Goal: Ask a question

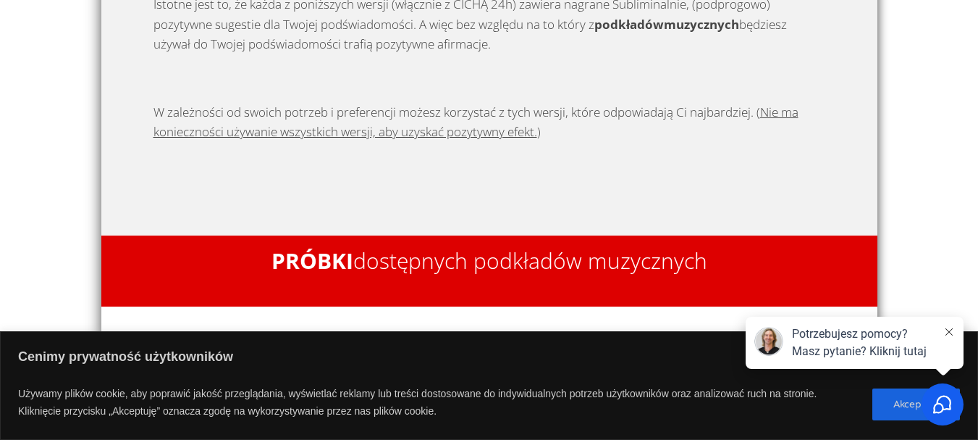
scroll to position [72, 0]
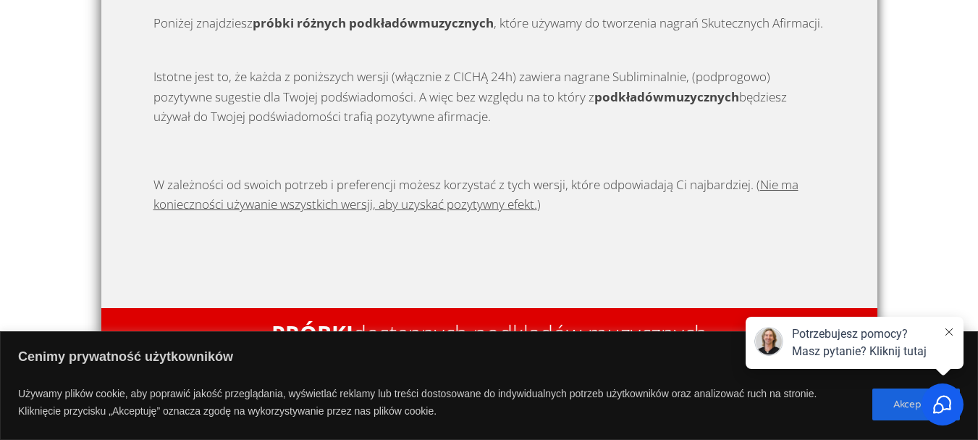
click at [957, 330] on div "Potrzebujesz pomocy? Masz pytanie? Kliknij tutaj" at bounding box center [855, 342] width 218 height 52
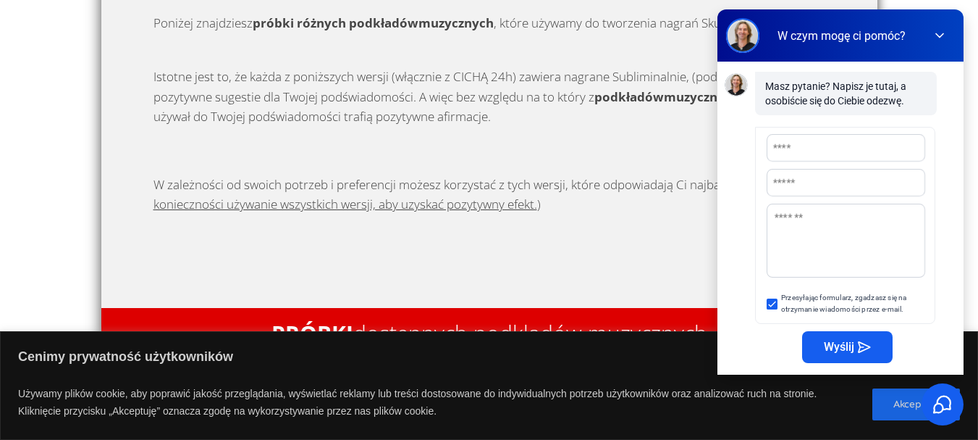
click at [936, 38] on icon at bounding box center [939, 35] width 14 height 14
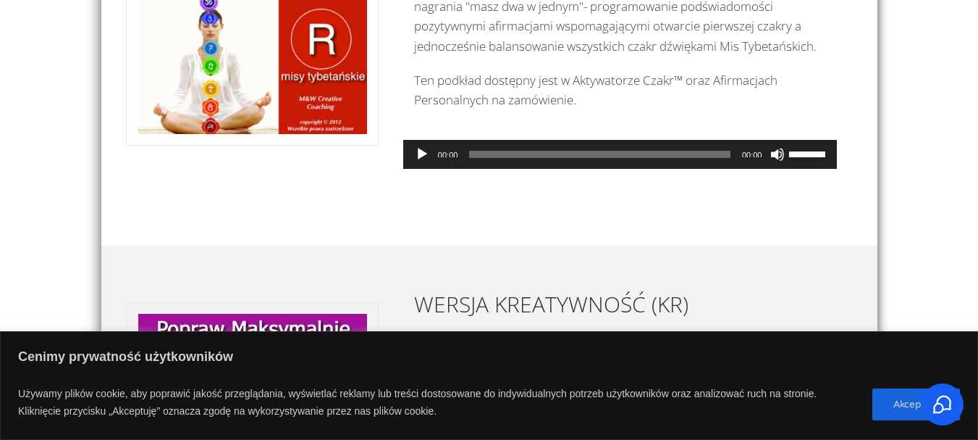
scroll to position [652, 0]
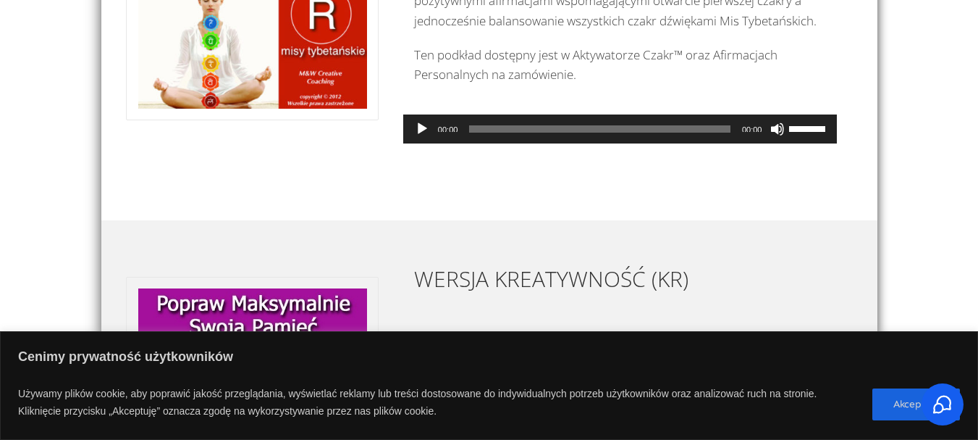
click at [425, 136] on button "Odtwórz" at bounding box center [422, 129] width 14 height 14
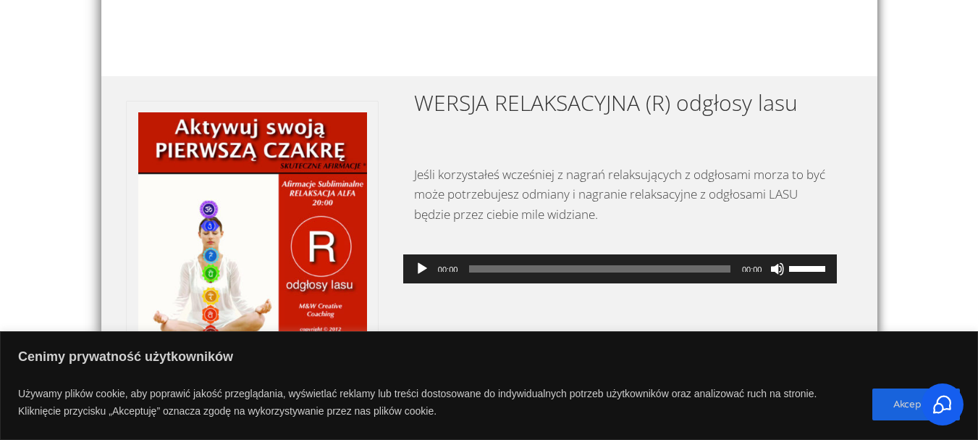
scroll to position [1738, 0]
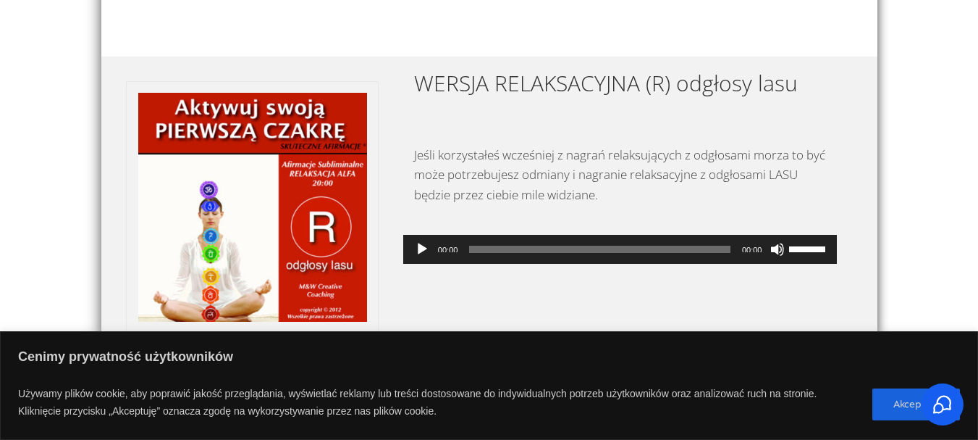
click at [97, 388] on p "Używamy plików cookie, aby poprawić jakość przeglądania, wyświetlać reklamy lub…" at bounding box center [440, 404] width 844 height 46
click at [890, 406] on button "Akceptuję" at bounding box center [917, 404] width 88 height 32
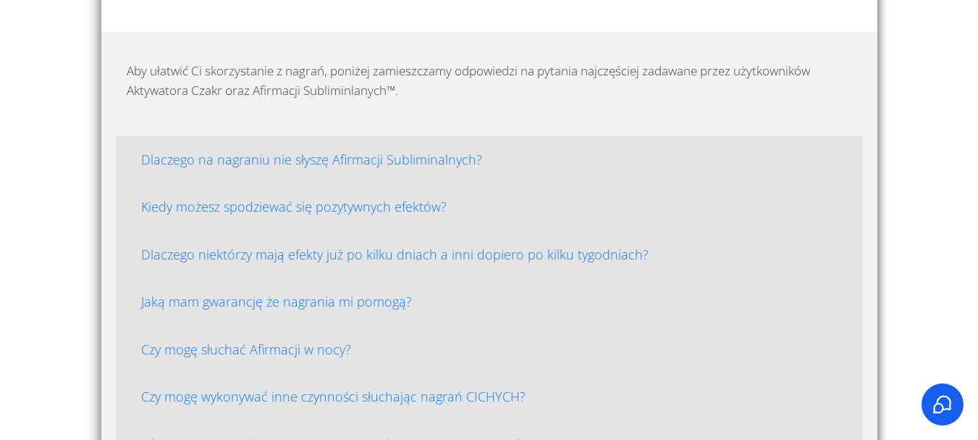
scroll to position [3331, 0]
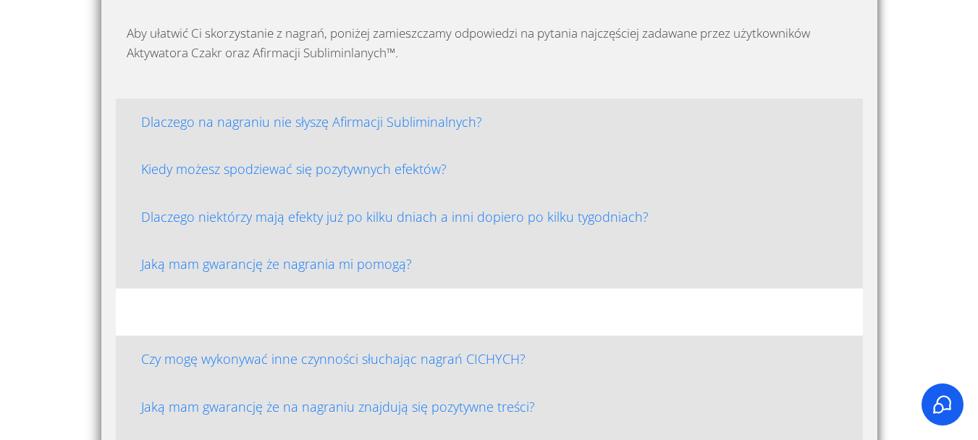
click at [280, 319] on h4 "Czy mogę słuchać Afirmacji w nocy?" at bounding box center [489, 311] width 723 height 23
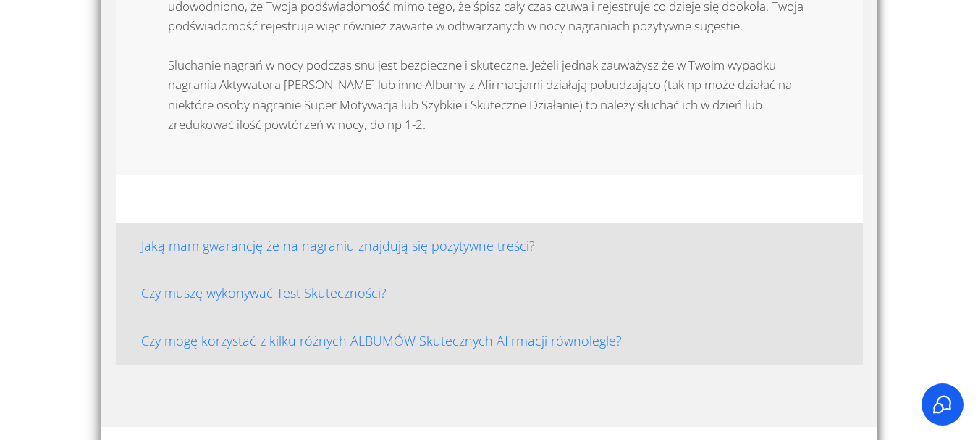
scroll to position [3693, 0]
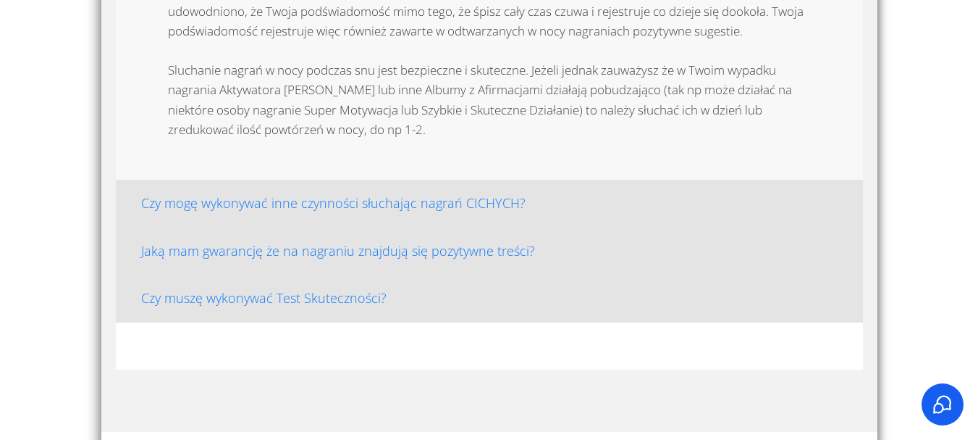
click at [460, 350] on h4 "Czy mogę korzystać z kilku różnych ALBUMÓW Skutecznych Afirmacji równolegle?" at bounding box center [489, 346] width 723 height 23
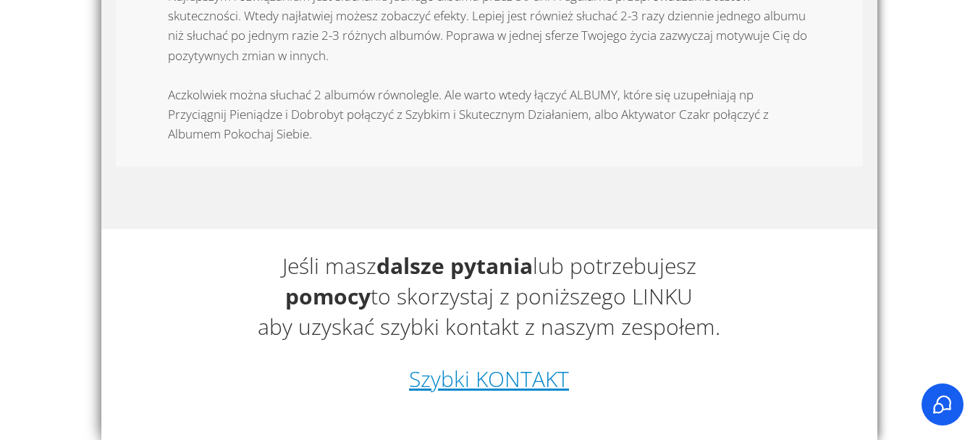
scroll to position [4127, 0]
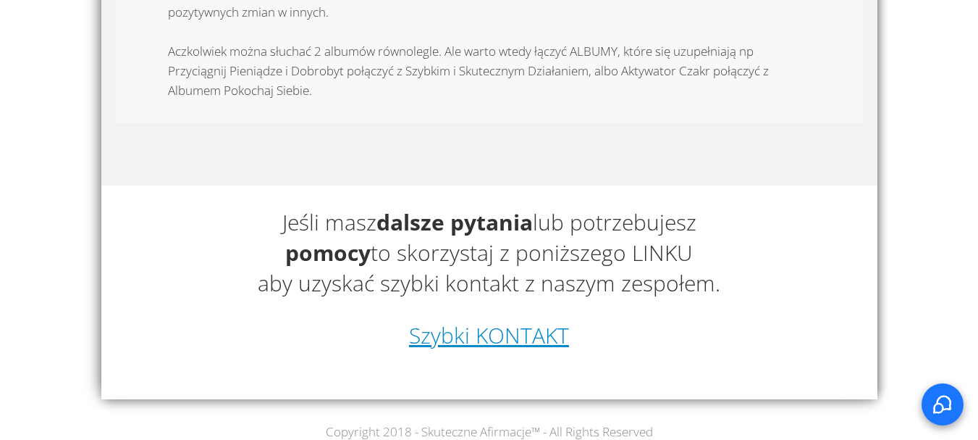
click at [931, 405] on div "Select to open the chat widget" at bounding box center [943, 404] width 42 height 42
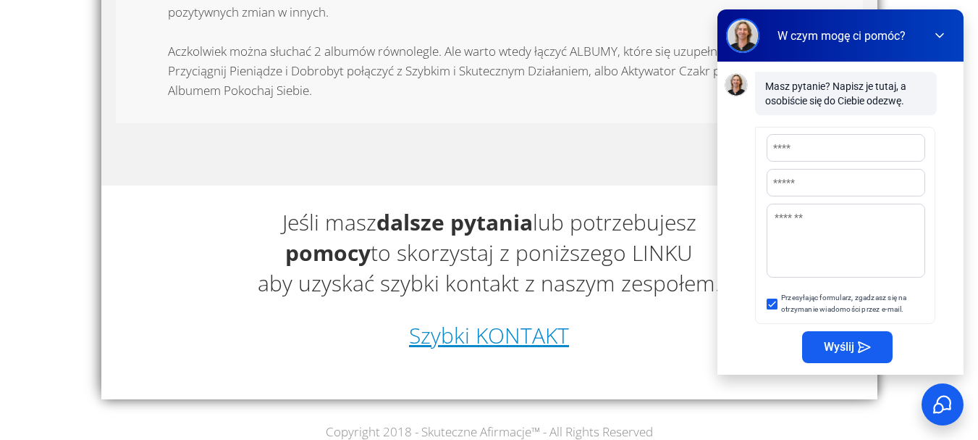
click at [859, 141] on input "Name" at bounding box center [846, 148] width 157 height 26
type input "******"
click at [837, 184] on input "Email" at bounding box center [846, 182] width 157 height 26
type input "**********"
click at [835, 217] on textarea "Message" at bounding box center [846, 239] width 157 height 70
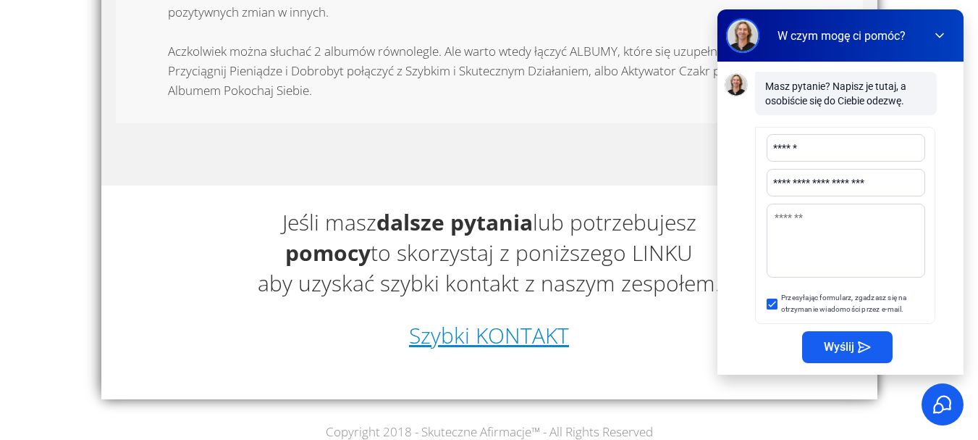
click at [770, 303] on icon at bounding box center [772, 303] width 11 height 11
click at [807, 224] on textarea "Message" at bounding box center [846, 239] width 157 height 70
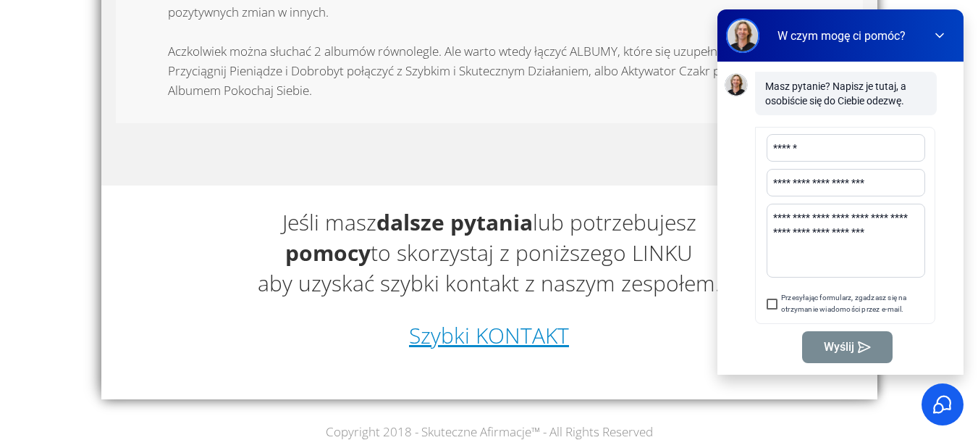
type textarea "**********"
click at [769, 306] on icon at bounding box center [772, 303] width 11 height 11
click at [838, 348] on span "Wyślij" at bounding box center [839, 347] width 30 height 12
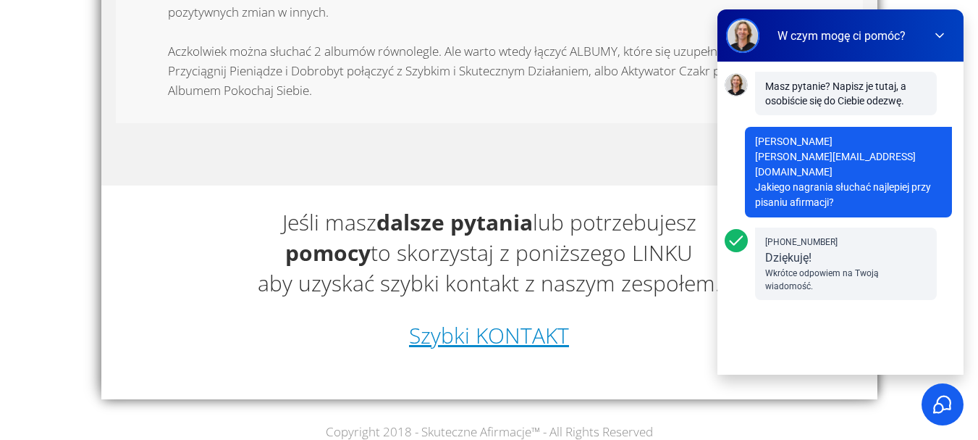
click at [940, 30] on icon at bounding box center [939, 35] width 14 height 14
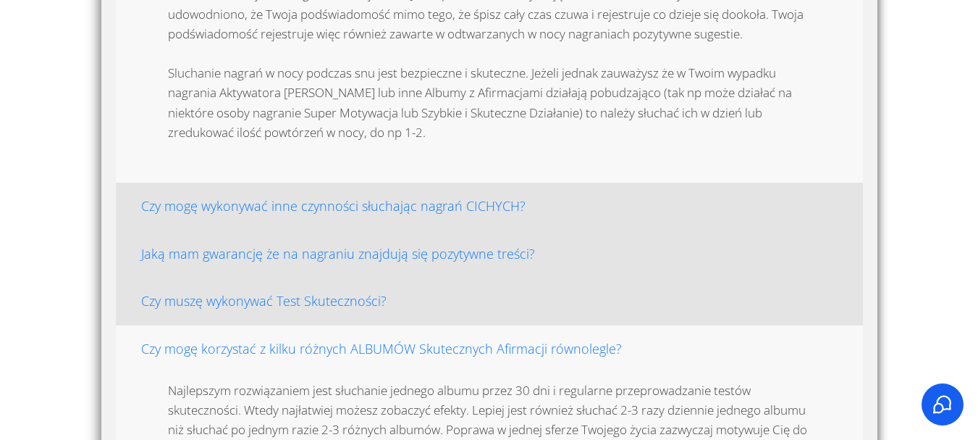
scroll to position [3693, 0]
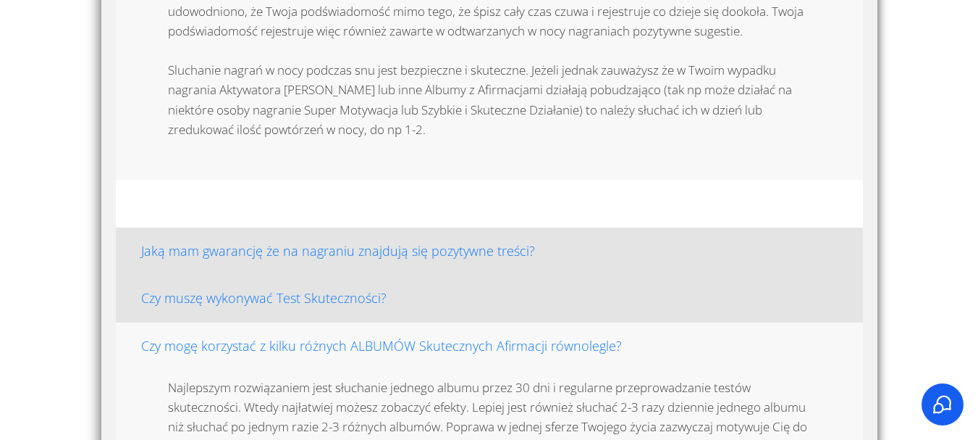
click at [476, 203] on h4 "Czy mogę wykonywać inne czynności słuchając nagrań CICHYCH?" at bounding box center [489, 203] width 723 height 23
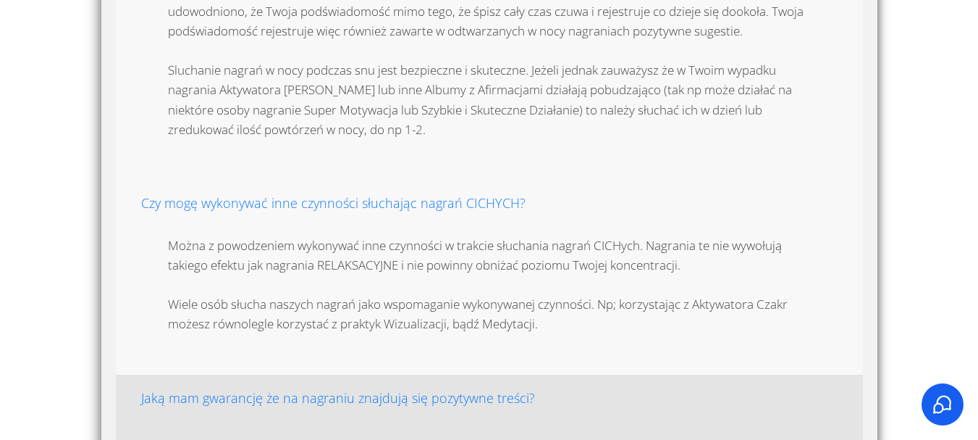
scroll to position [3838, 0]
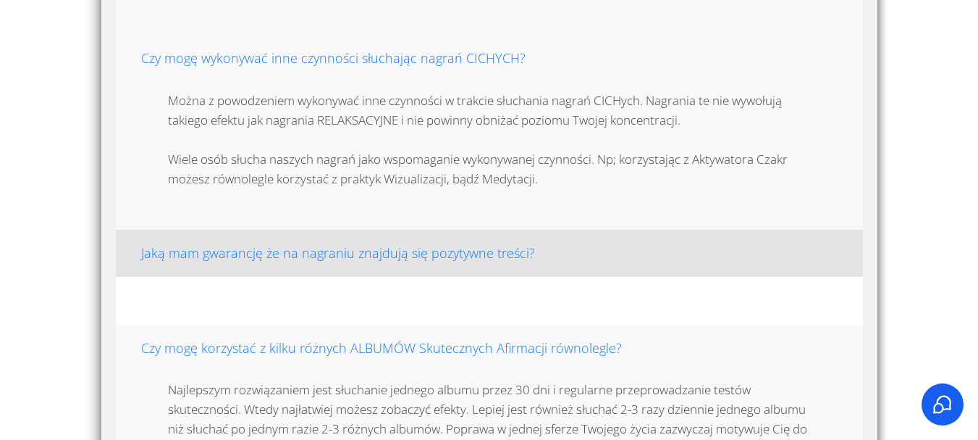
click at [222, 305] on h4 "Czy muszę wykonywać Test Skuteczności?" at bounding box center [489, 300] width 723 height 23
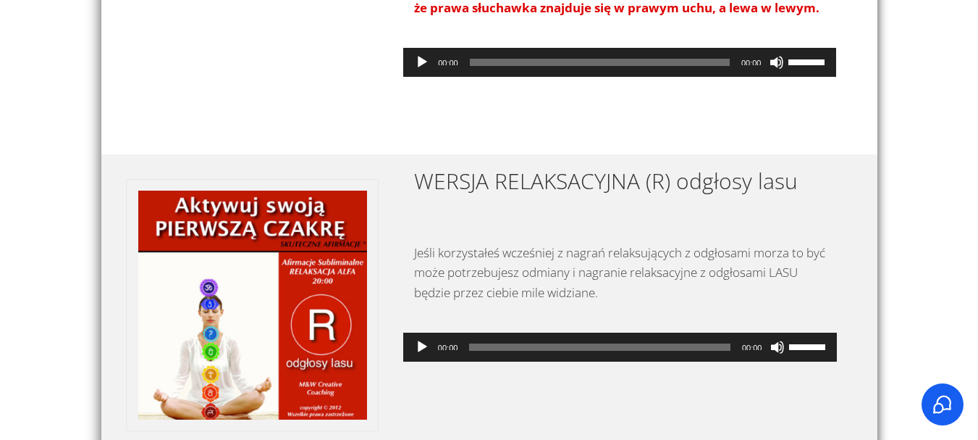
scroll to position [1665, 0]
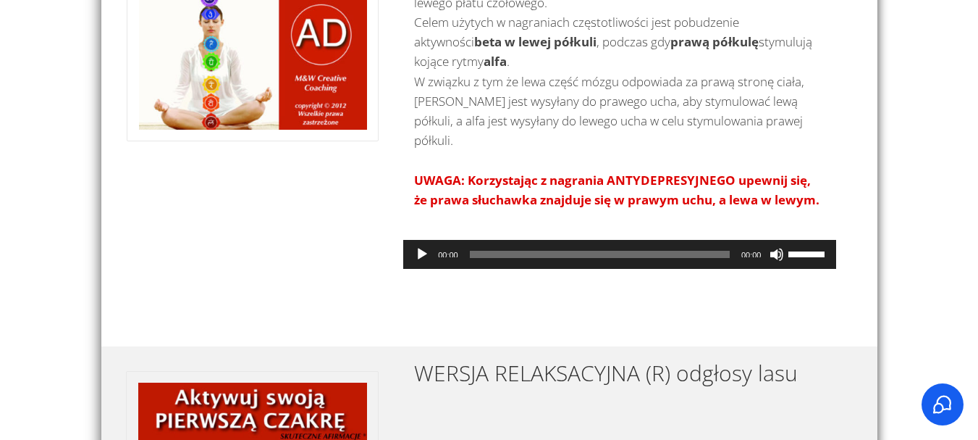
click at [655, 289] on div "Wersja ANTYDEPRESYJNA (AD) Jak wykazały badania naukowe, wiele osób z depresją …" at bounding box center [484, 80] width 786 height 430
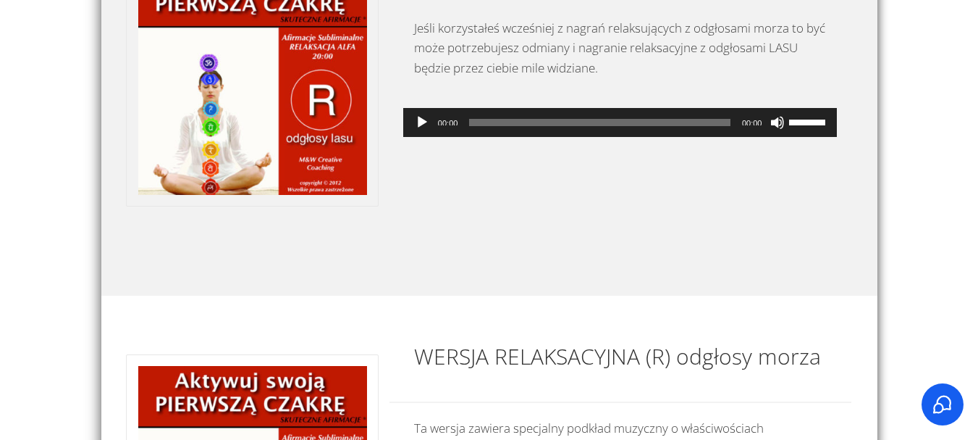
scroll to position [2027, 0]
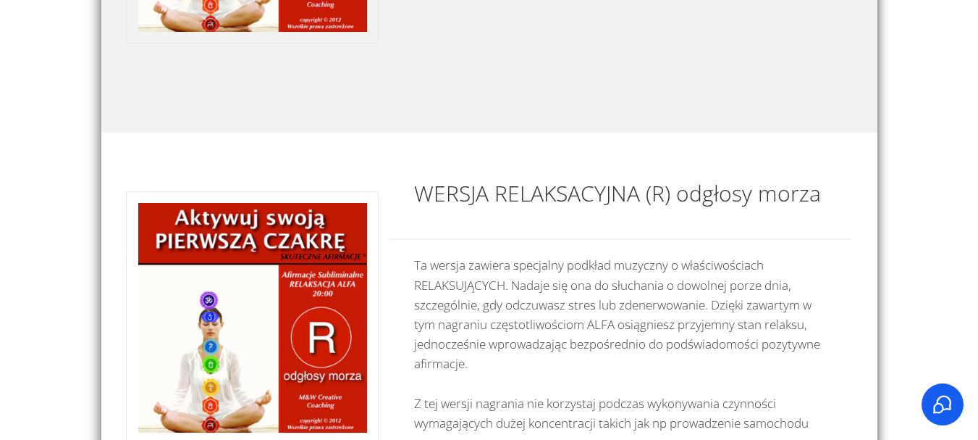
click at [652, 290] on p "Ta wersja zawiera specjalny podkład muzyczny o właściwościach RELAKSUJĄCYCH. Na…" at bounding box center [620, 351] width 413 height 192
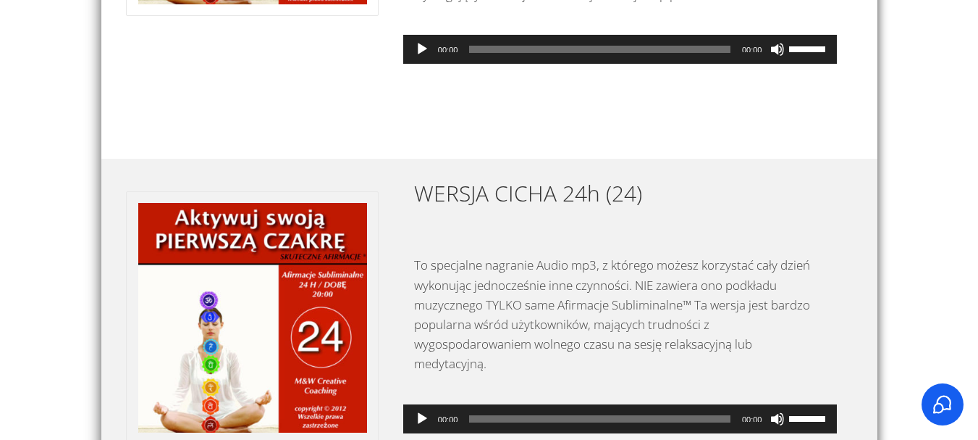
scroll to position [2462, 0]
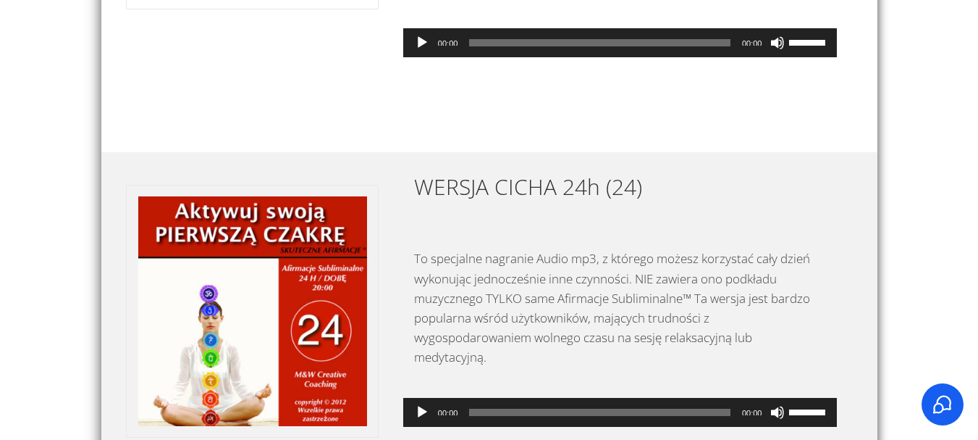
drag, startPoint x: 650, startPoint y: 292, endPoint x: 647, endPoint y: 306, distance: 14.2
click at [639, 342] on p "To specjalne nagranie Audio mp3, z którego możesz korzystać cały dzień wykonują…" at bounding box center [620, 314] width 413 height 133
click at [627, 342] on p "To specjalne nagranie Audio mp3, z którego możesz korzystać cały dzień wykonują…" at bounding box center [620, 314] width 413 height 133
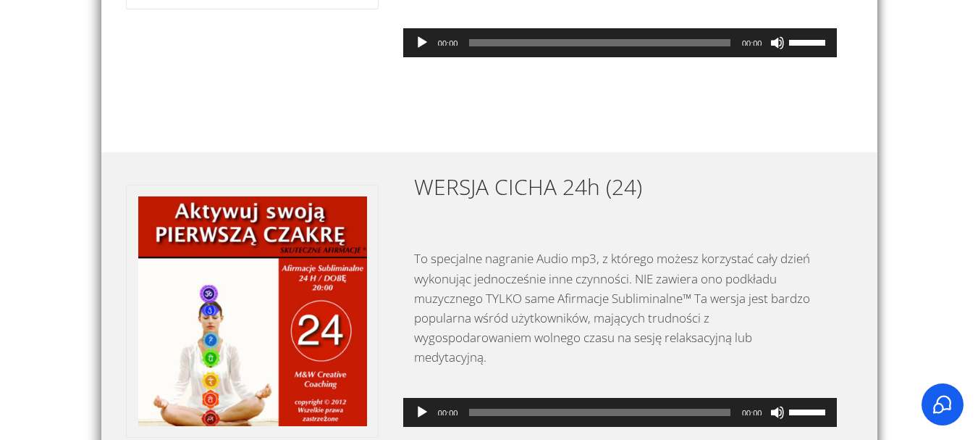
drag, startPoint x: 627, startPoint y: 342, endPoint x: 629, endPoint y: 328, distance: 13.9
click at [629, 340] on p "To specjalne nagranie Audio mp3, z którego możesz korzystać cały dzień wykonują…" at bounding box center [620, 314] width 413 height 133
drag, startPoint x: 629, startPoint y: 328, endPoint x: 632, endPoint y: 316, distance: 11.9
click at [630, 325] on p "To specjalne nagranie Audio mp3, z którego możesz korzystać cały dzień wykonują…" at bounding box center [620, 314] width 413 height 133
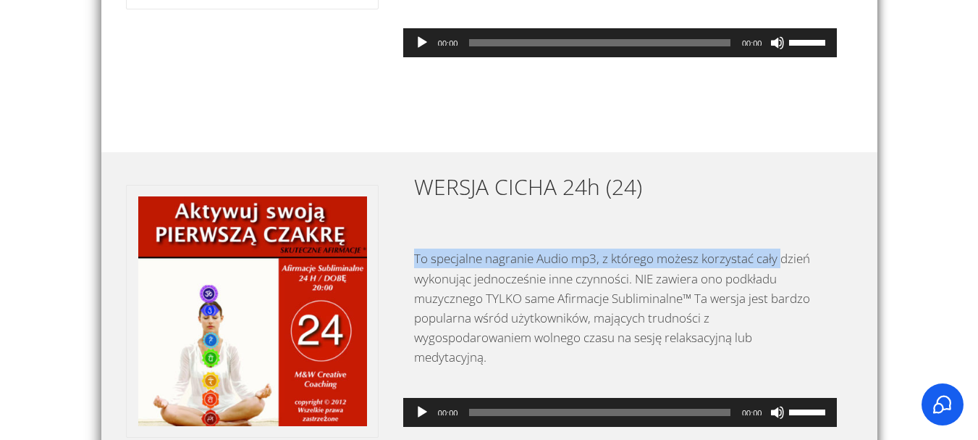
drag, startPoint x: 781, startPoint y: 248, endPoint x: 780, endPoint y: 223, distance: 24.7
click at [781, 240] on div "WERSJA CICHA 24h (24) To specjalne nagranie Audio mp3, z którego możesz korzyst…" at bounding box center [620, 324] width 463 height 306
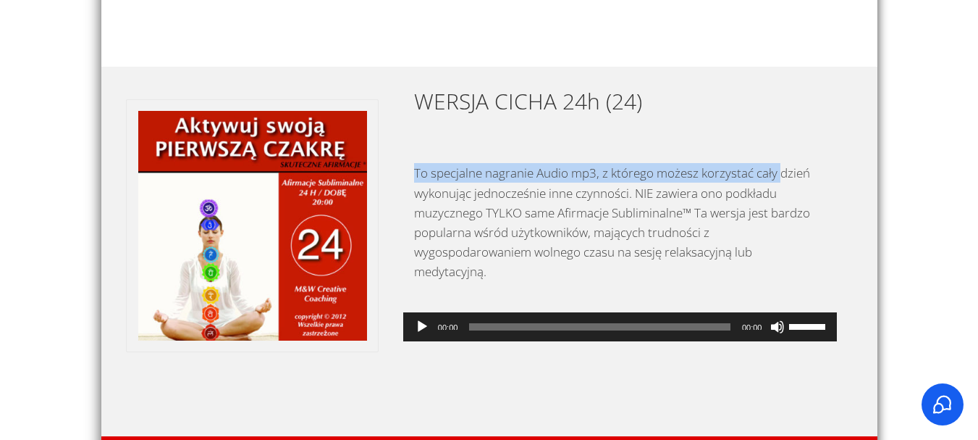
click at [781, 217] on div "WERSJA CICHA 24h (24) To specjalne nagranie Audio mp3, z którego możesz korzyst…" at bounding box center [620, 238] width 463 height 306
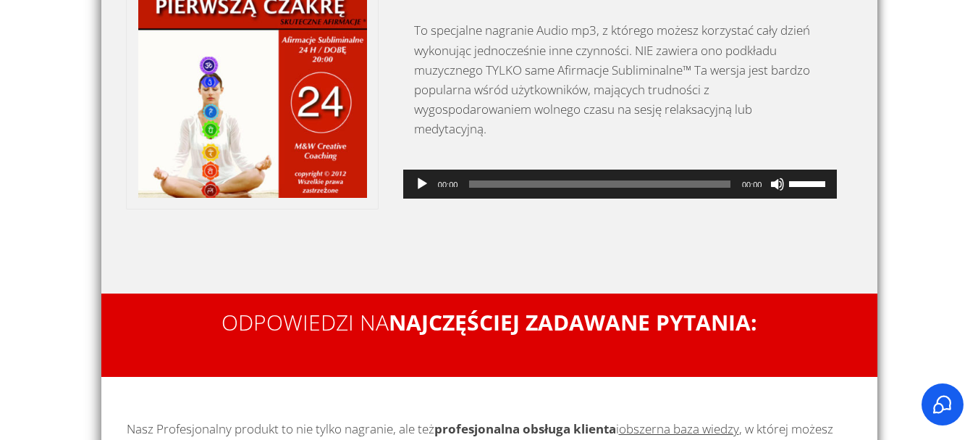
click at [781, 215] on div "WERSJA CICHA 24h (24) To specjalne nagranie Audio mp3, z którego możesz korzyst…" at bounding box center [620, 96] width 463 height 306
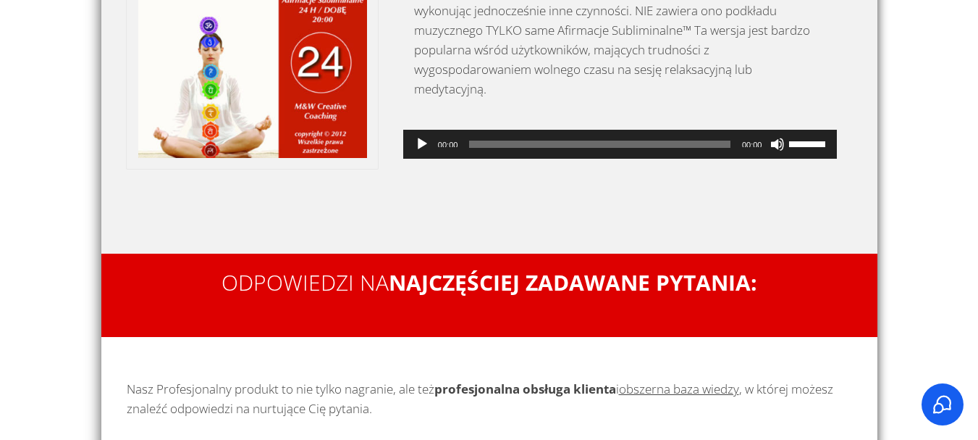
click at [780, 212] on div "WERSJA CICHA 24h (24) To specjalne nagranie Audio mp3, z którego możesz korzyst…" at bounding box center [489, 68] width 776 height 369
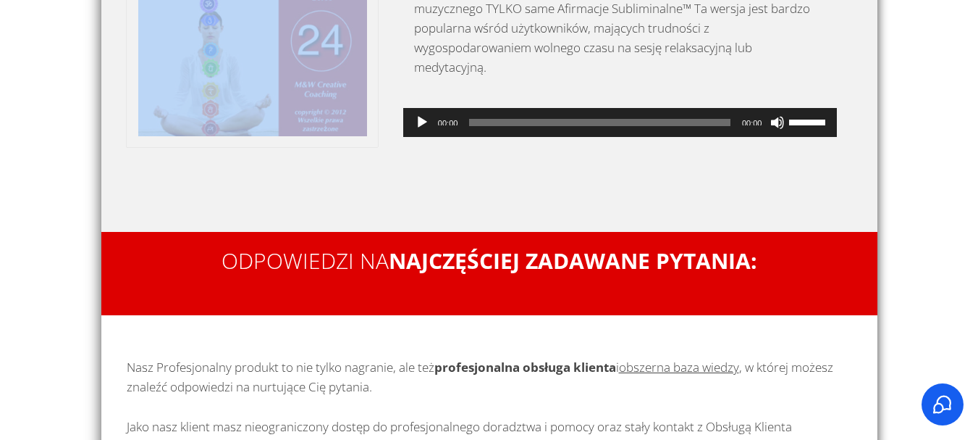
click at [783, 210] on div at bounding box center [489, 46] width 776 height 369
click at [784, 209] on div at bounding box center [489, 46] width 776 height 369
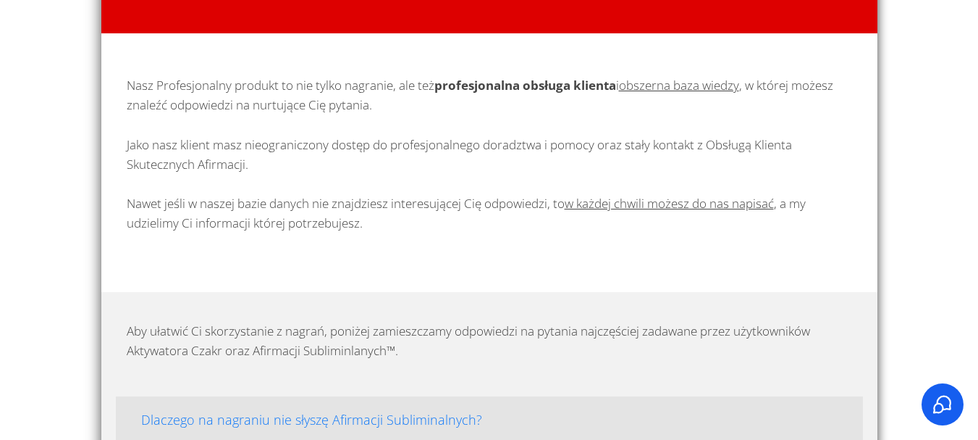
scroll to position [3041, 0]
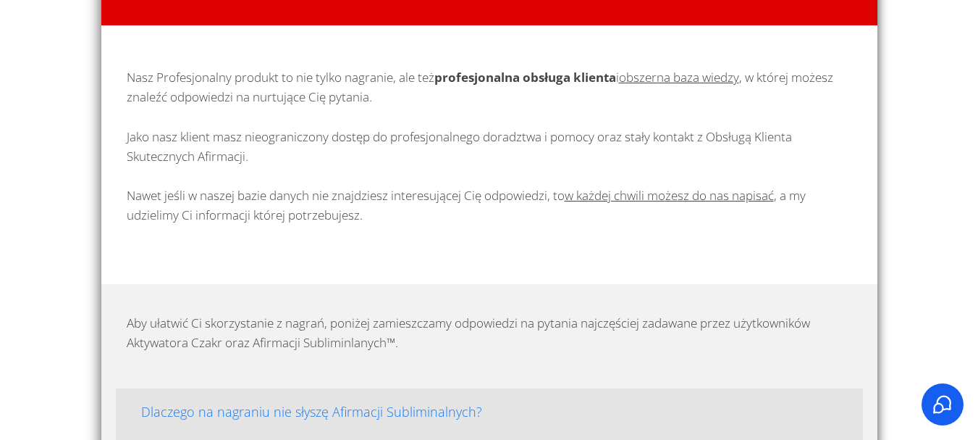
click at [699, 69] on u "obszerna baza wiedzy" at bounding box center [679, 77] width 120 height 17
click at [700, 72] on u "obszerna baza wiedzy" at bounding box center [679, 77] width 120 height 17
click at [703, 75] on u "obszerna baza wiedzy" at bounding box center [679, 77] width 120 height 17
click at [703, 76] on u "obszerna baza wiedzy" at bounding box center [679, 77] width 120 height 17
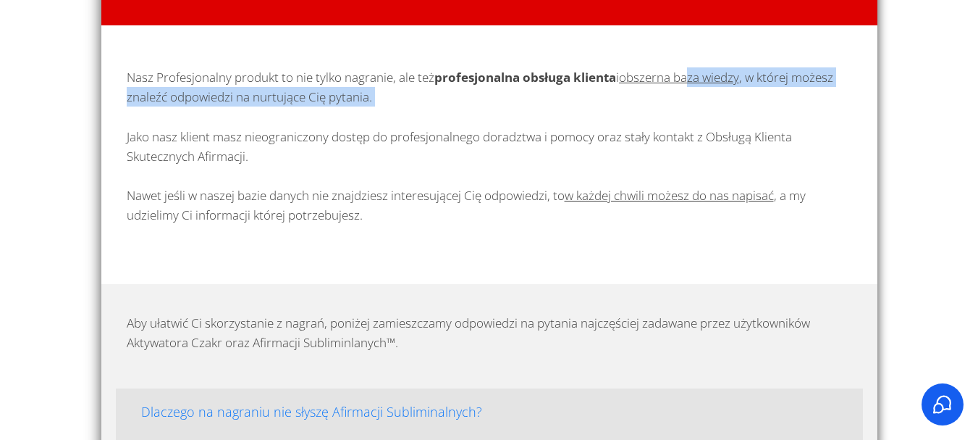
drag, startPoint x: 703, startPoint y: 83, endPoint x: 707, endPoint y: 190, distance: 106.5
click at [703, 146] on p "Nasz Profesjonalny produkt to nie tylko nagranie, ale też profesjonalna obsługa…" at bounding box center [490, 153] width 726 height 172
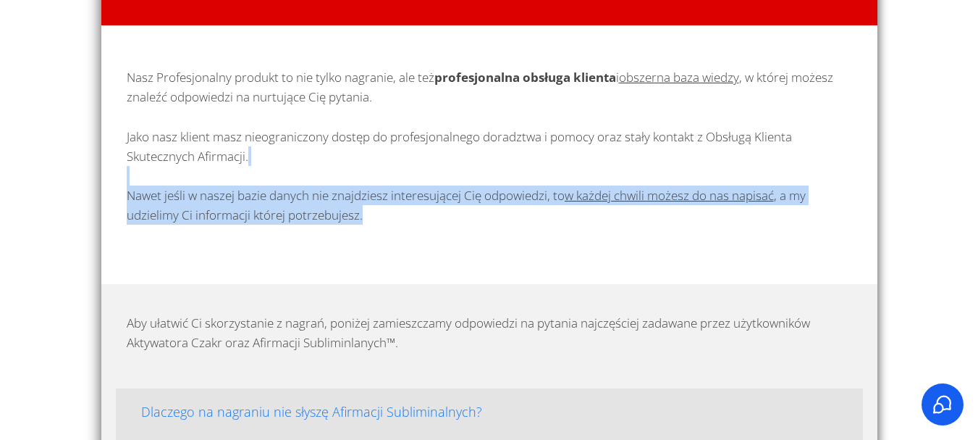
drag, startPoint x: 783, startPoint y: 177, endPoint x: 800, endPoint y: 148, distance: 33.2
click at [794, 157] on p "Nasz Profesjonalny produkt to nie tylko nagranie, ale też profesjonalna obsługa…" at bounding box center [490, 153] width 726 height 172
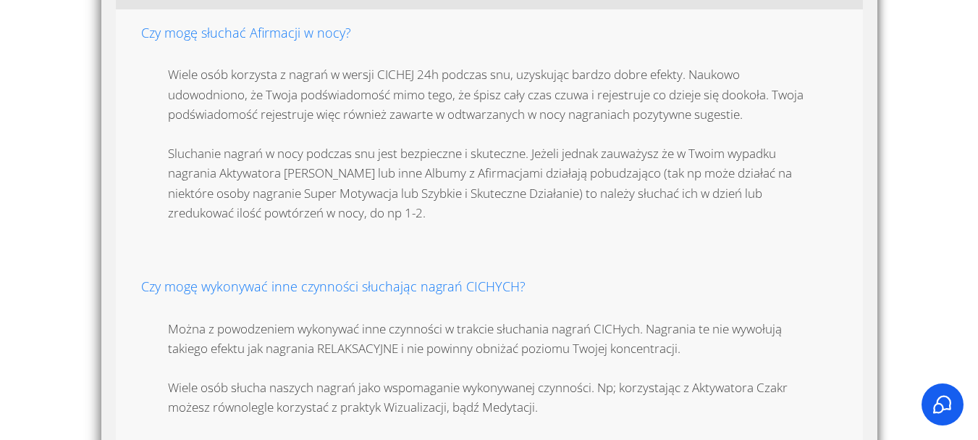
scroll to position [3620, 0]
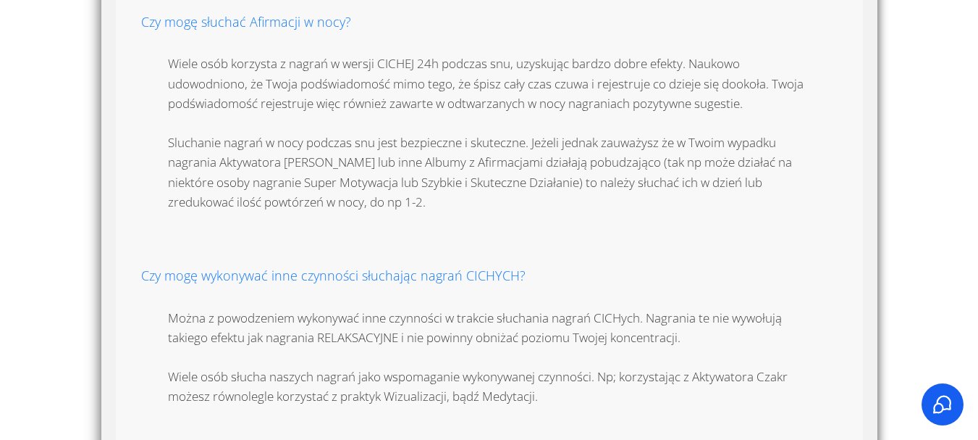
click at [804, 146] on p "Wiele osób korzysta z nagrań w wersji CICHEJ 24h podczas snu, uzyskując bardzo …" at bounding box center [489, 140] width 643 height 172
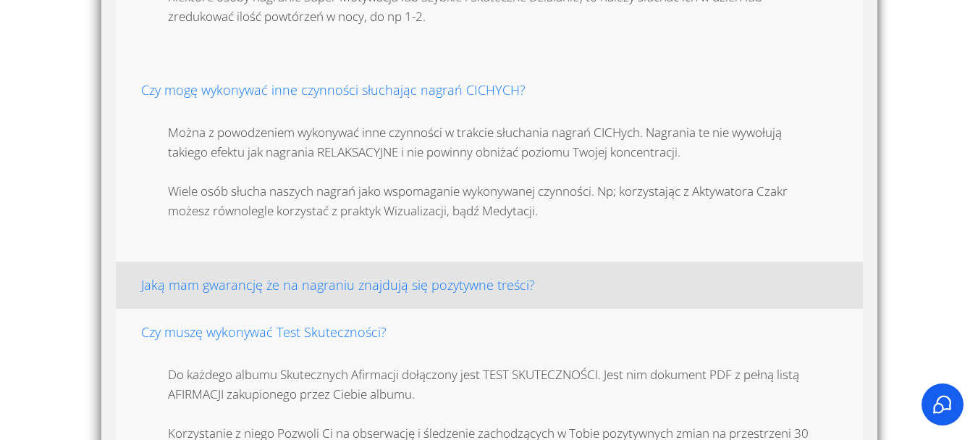
scroll to position [3943, 0]
